Goal: Transaction & Acquisition: Purchase product/service

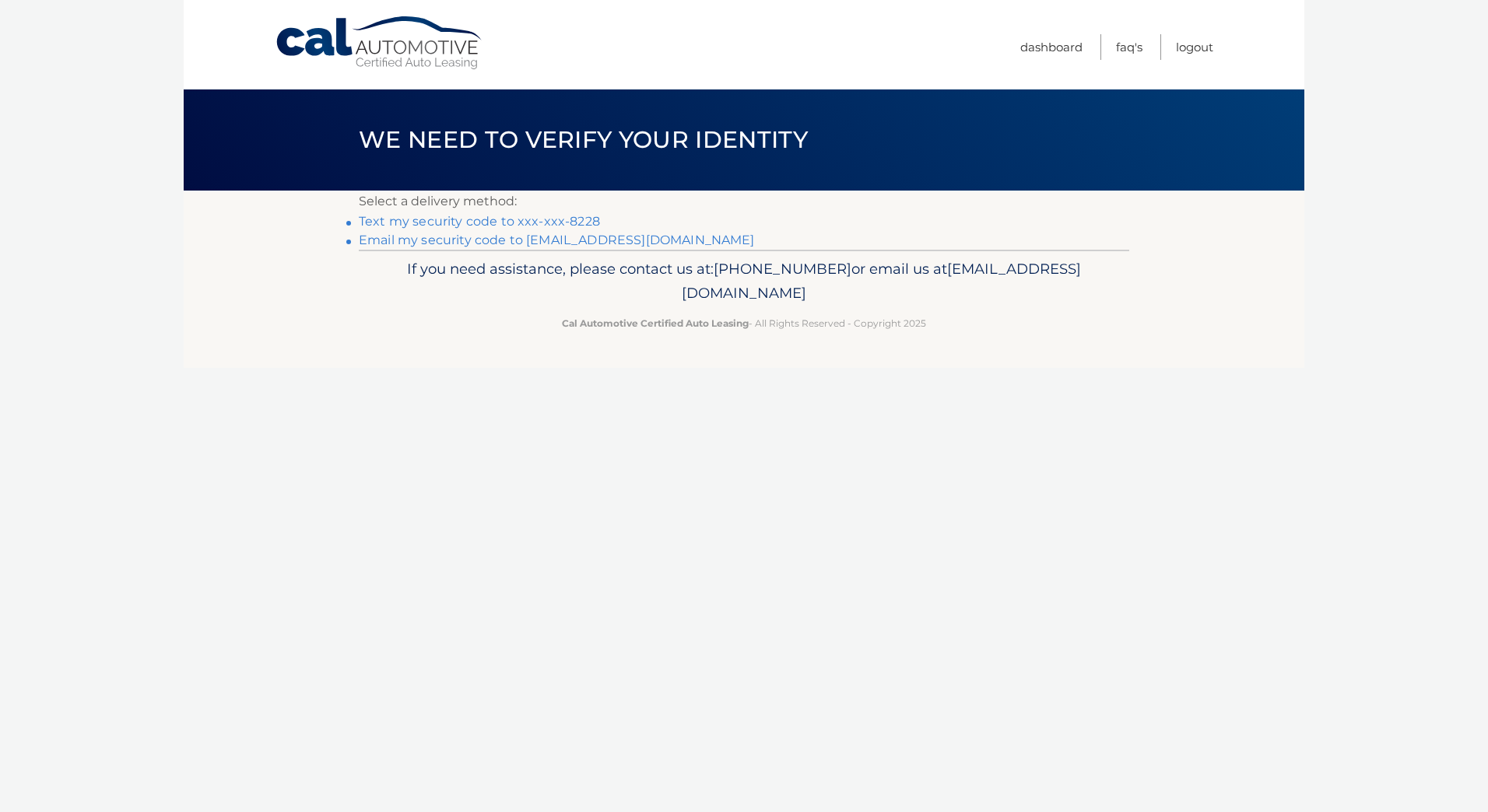
click at [394, 221] on link "Text my security code to xxx-xxx-8228" at bounding box center [480, 222] width 241 height 15
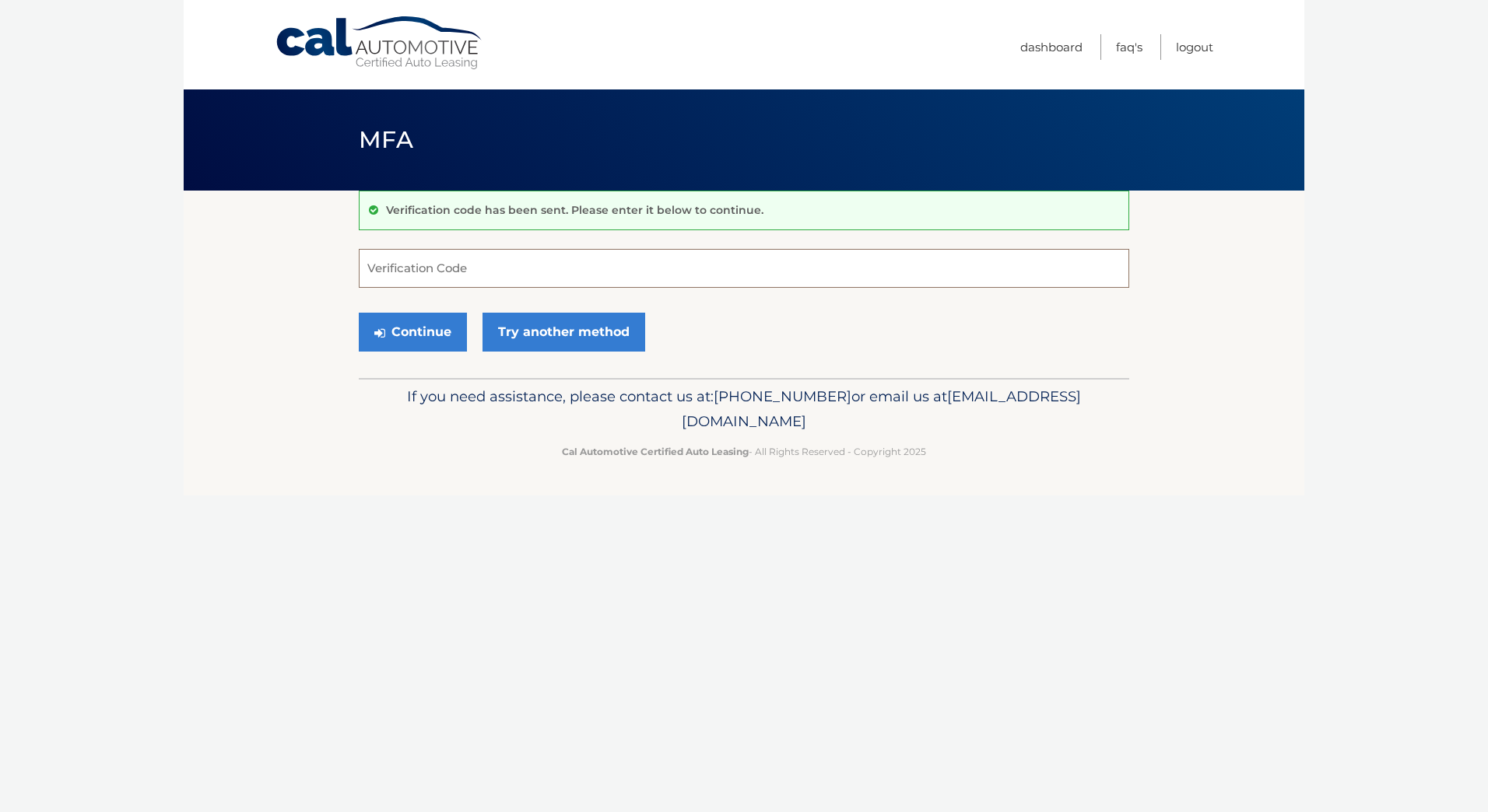
click at [492, 265] on input "Verification Code" at bounding box center [744, 268] width 770 height 39
type input "358086"
click at [404, 330] on button "Continue" at bounding box center [413, 332] width 108 height 39
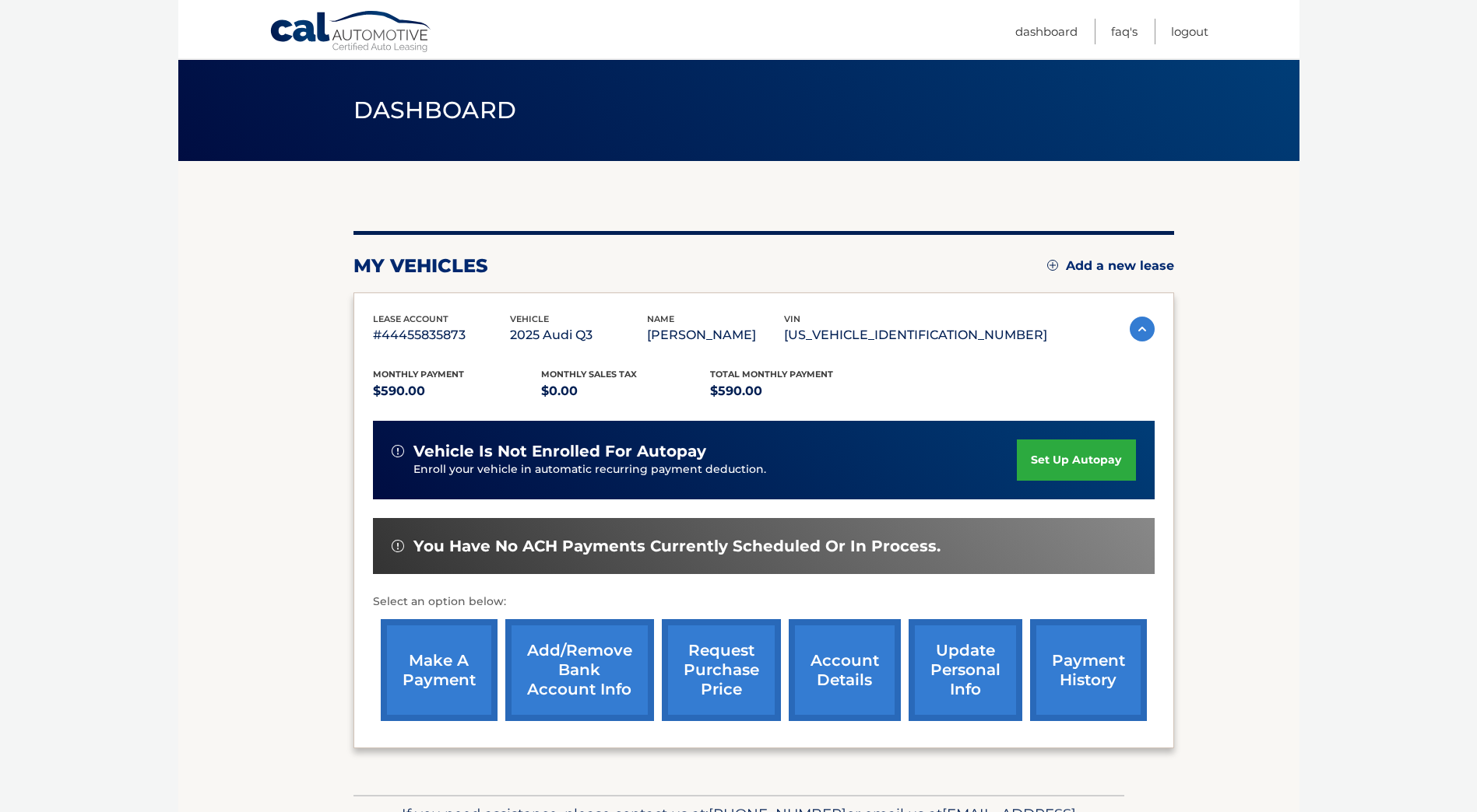
scroll to position [131, 0]
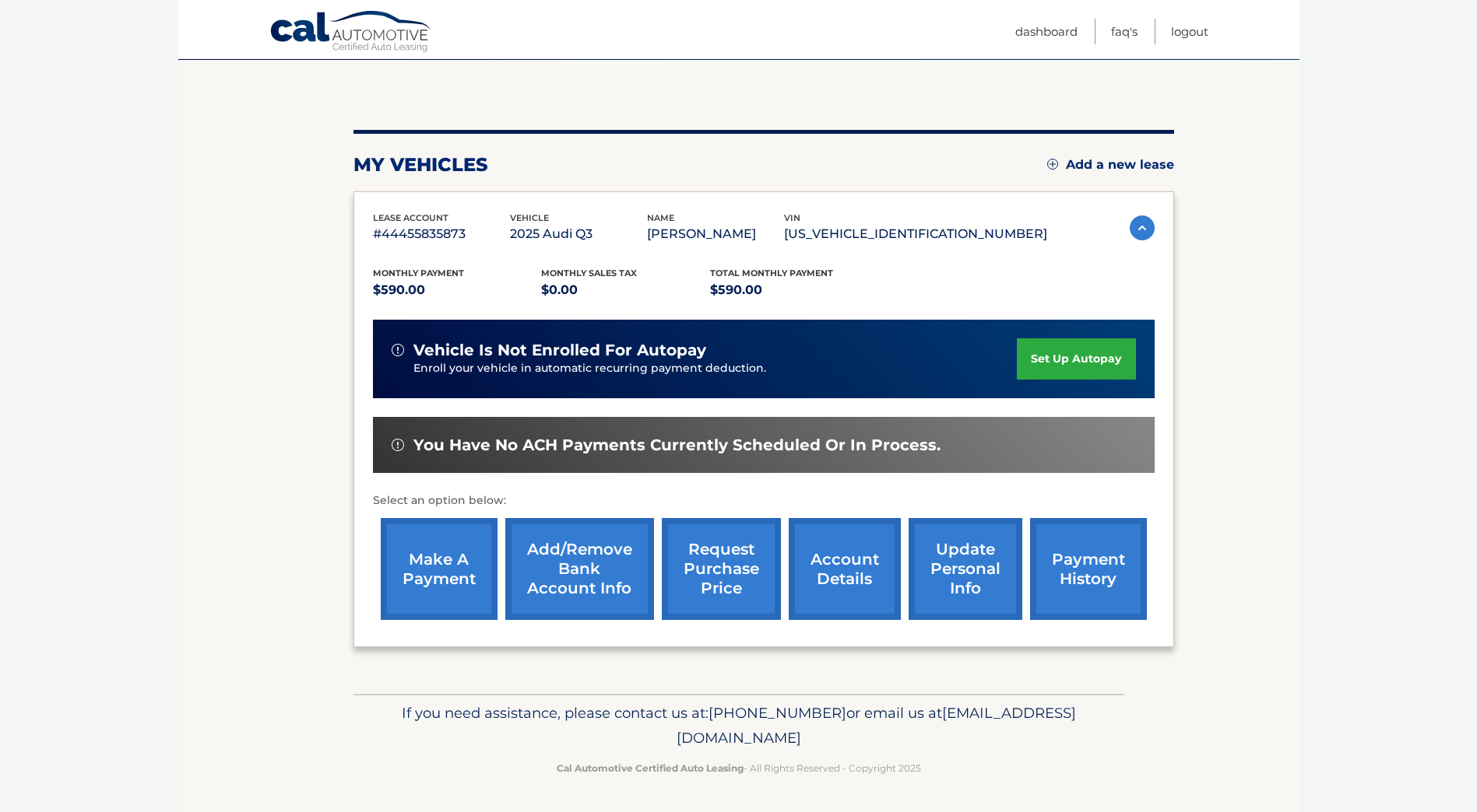
click at [449, 544] on link "make a payment" at bounding box center [439, 569] width 117 height 102
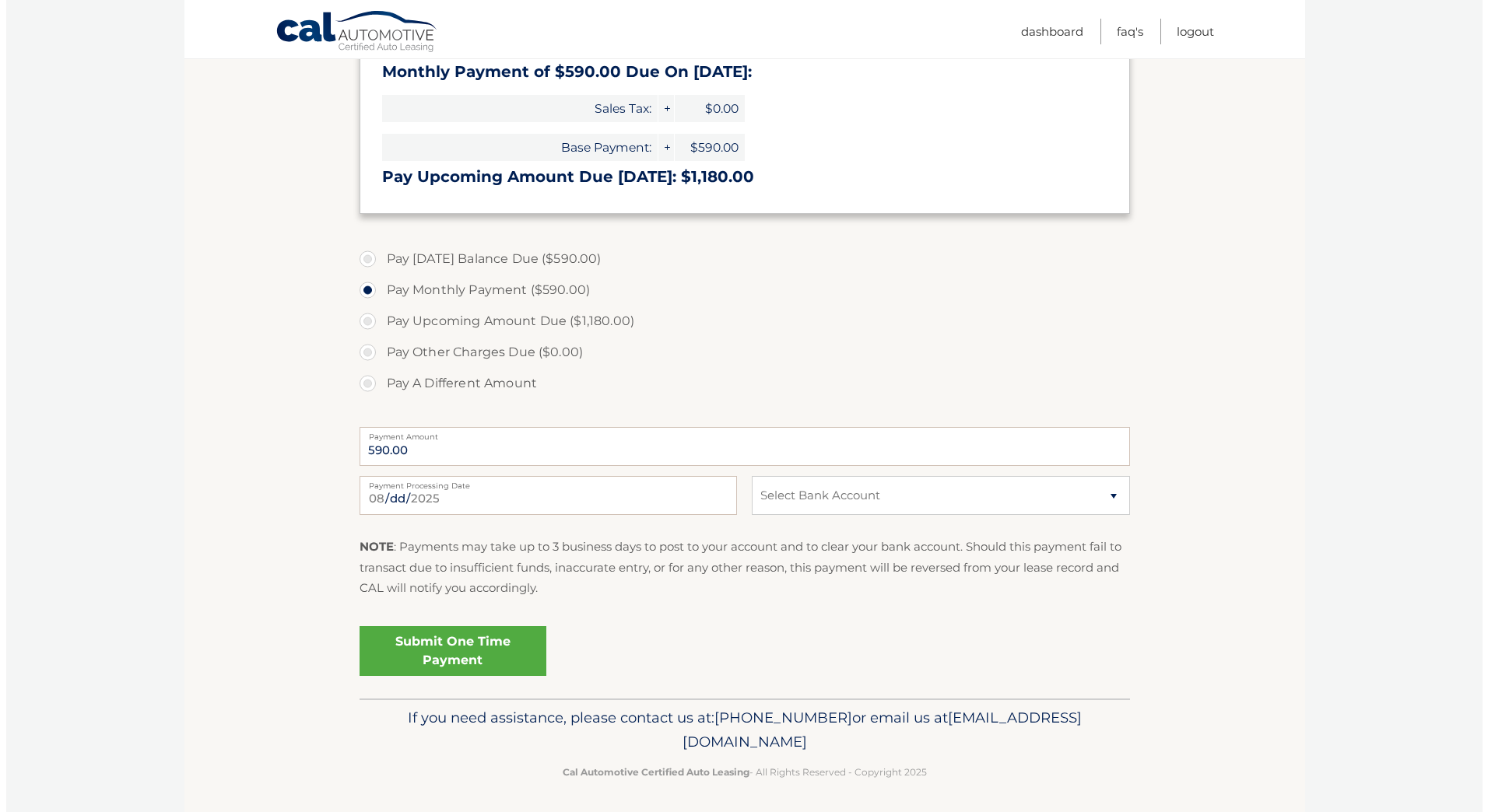
scroll to position [365, 0]
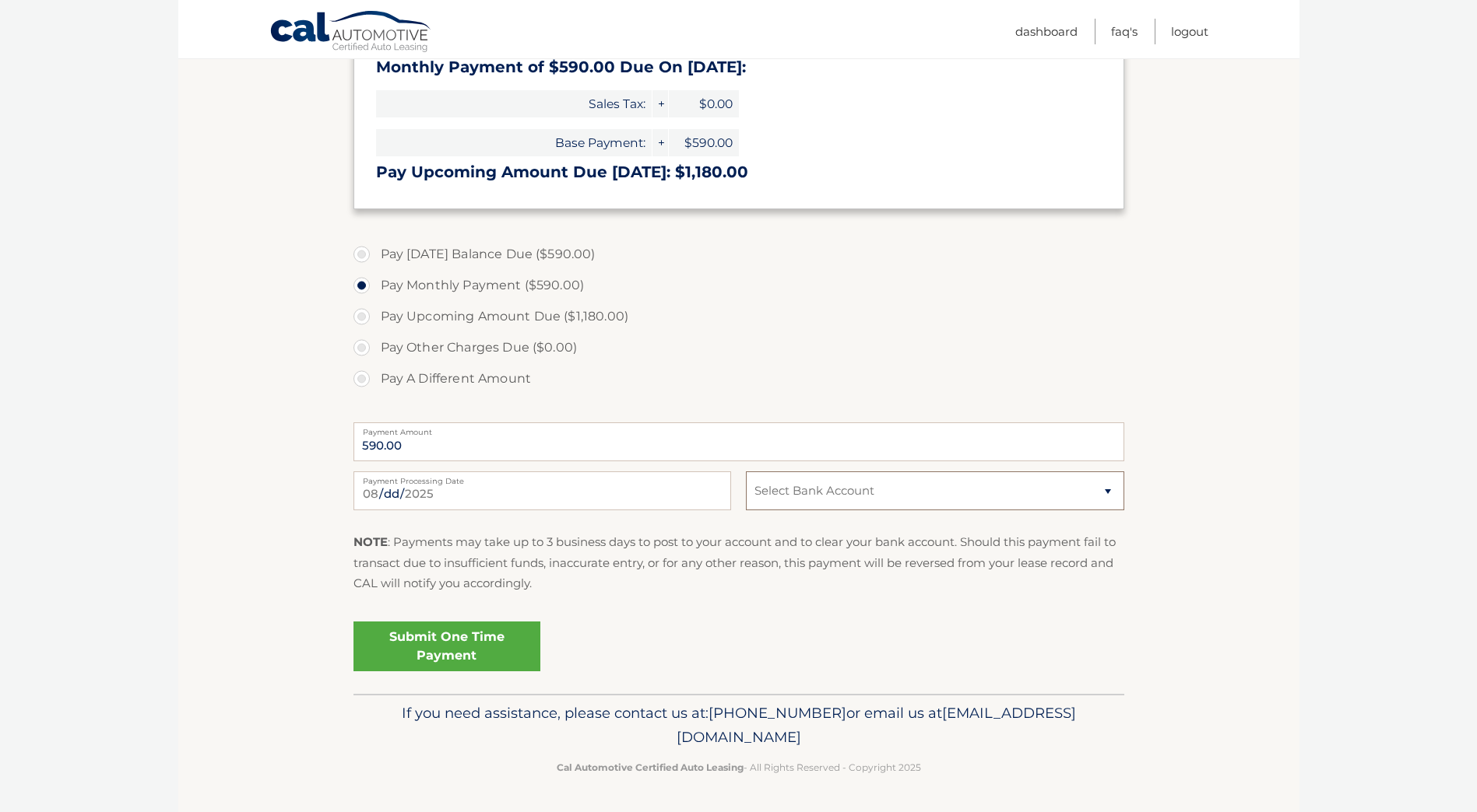
click at [853, 493] on select "Select Bank Account Checking CITIBANK N.A. *****9295 Checking CITIBANK N.A. ***…" at bounding box center [935, 490] width 378 height 39
select select "ZDc1OGZmOWItYTgxMi00MTViLWE3ZDUtMmE4MzRlNmEyMTQ3"
click at [746, 471] on select "Select Bank Account Checking CITIBANK N.A. *****9295 Checking CITIBANK N.A. ***…" at bounding box center [935, 490] width 378 height 39
click at [462, 649] on link "Submit One Time Payment" at bounding box center [446, 646] width 186 height 50
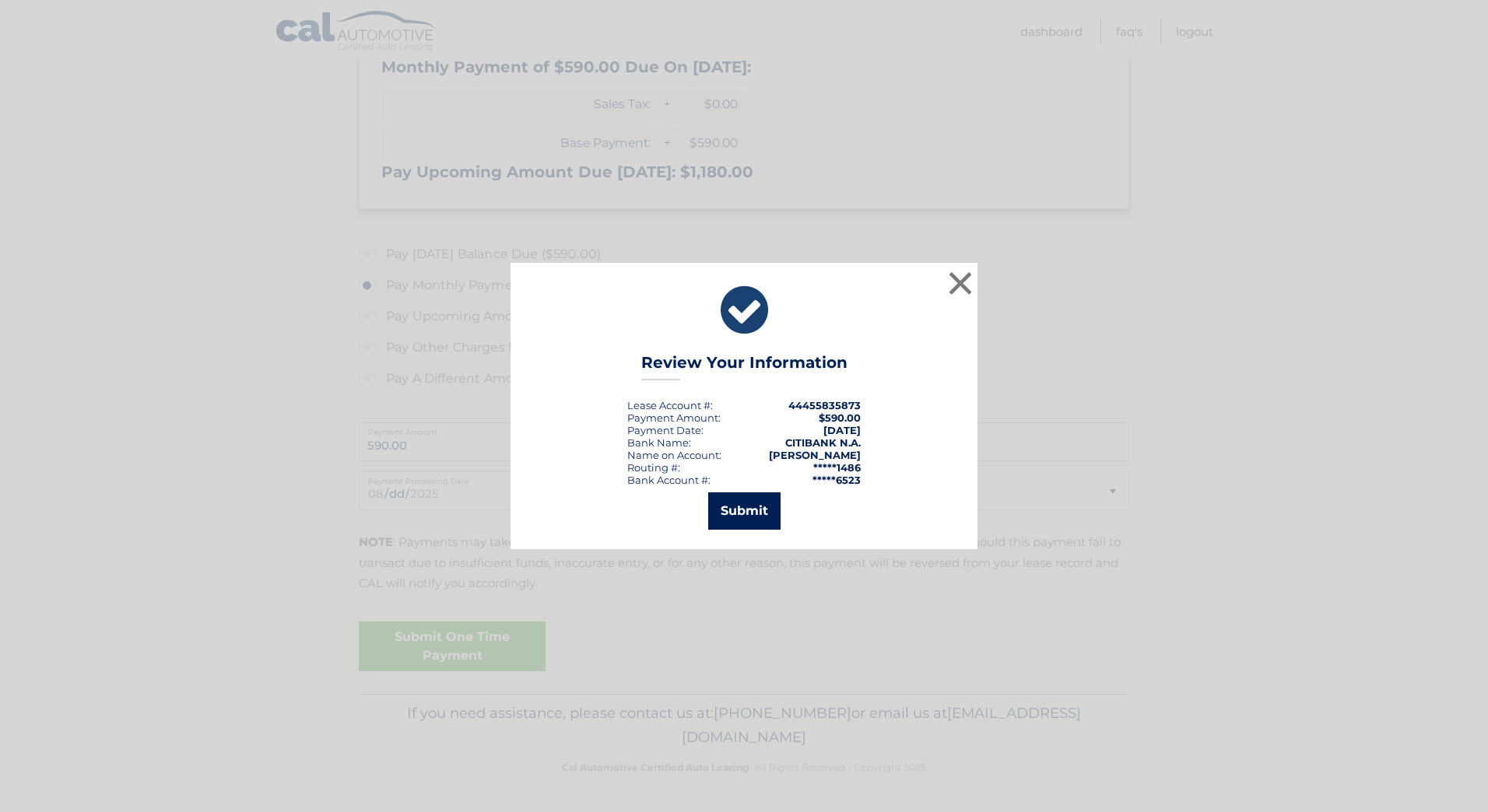
click at [764, 504] on button "Submit" at bounding box center [744, 511] width 72 height 37
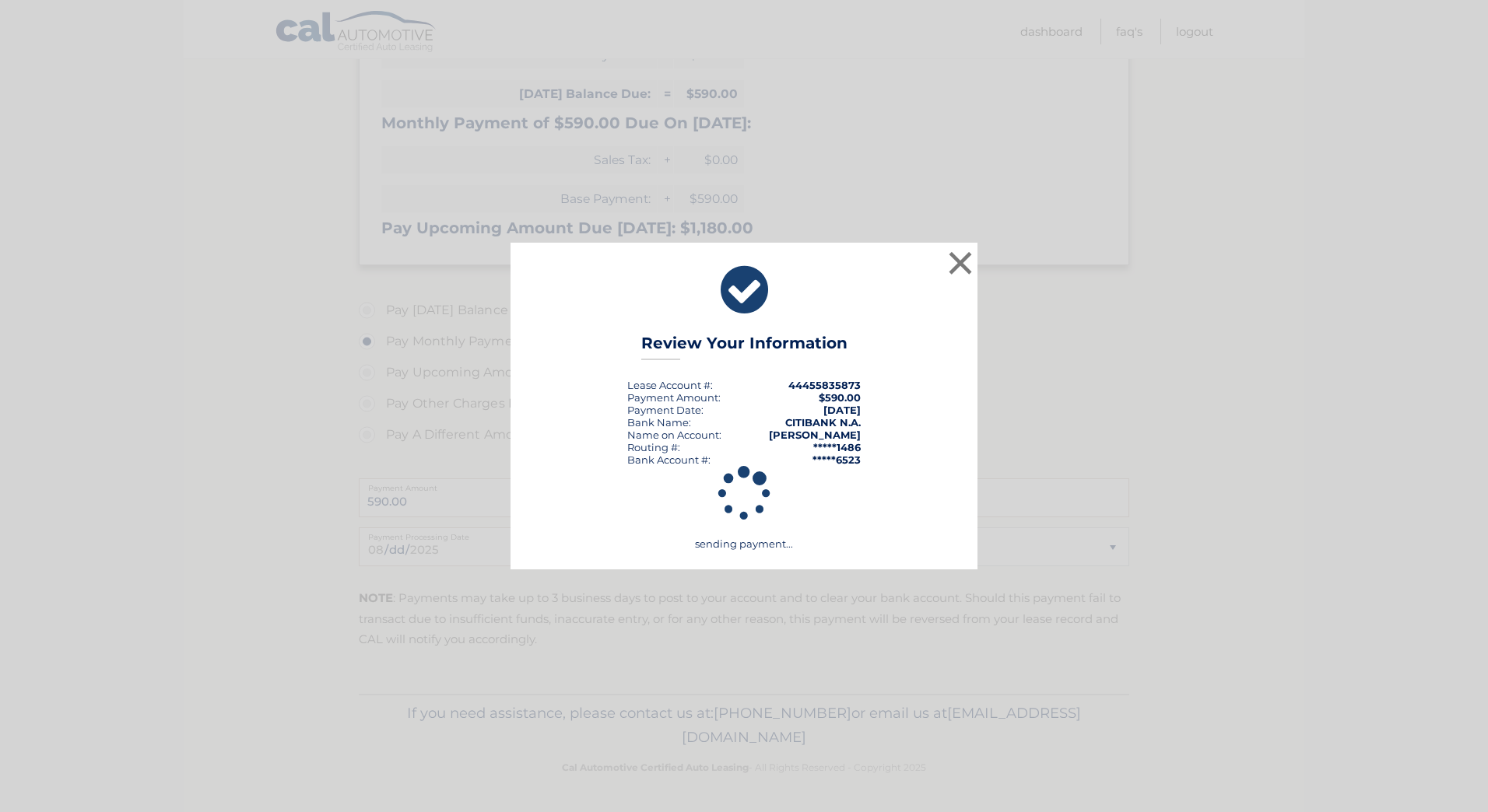
scroll to position [310, 0]
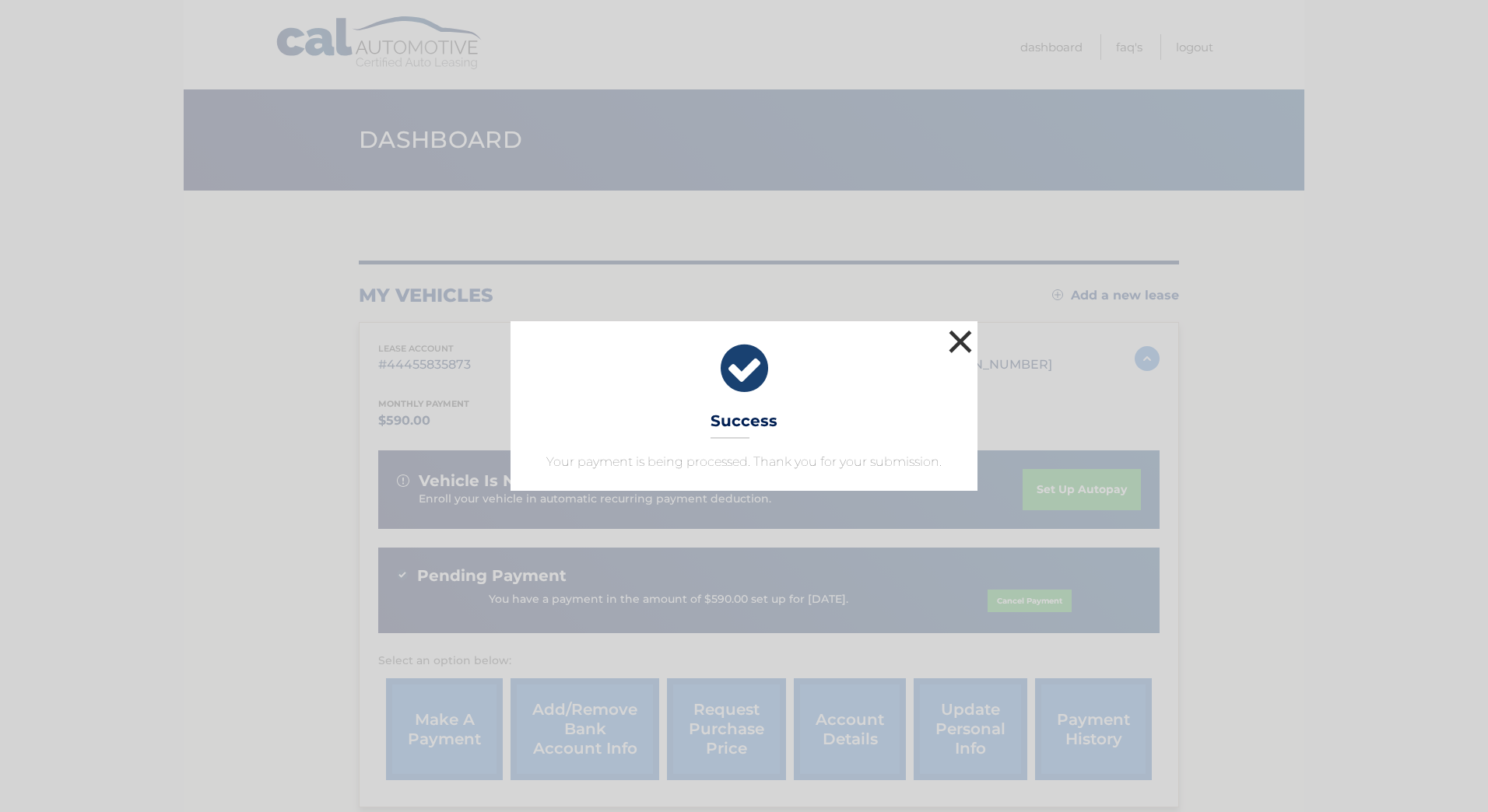
click at [958, 337] on button "×" at bounding box center [960, 342] width 31 height 31
